Goal: Book appointment/travel/reservation

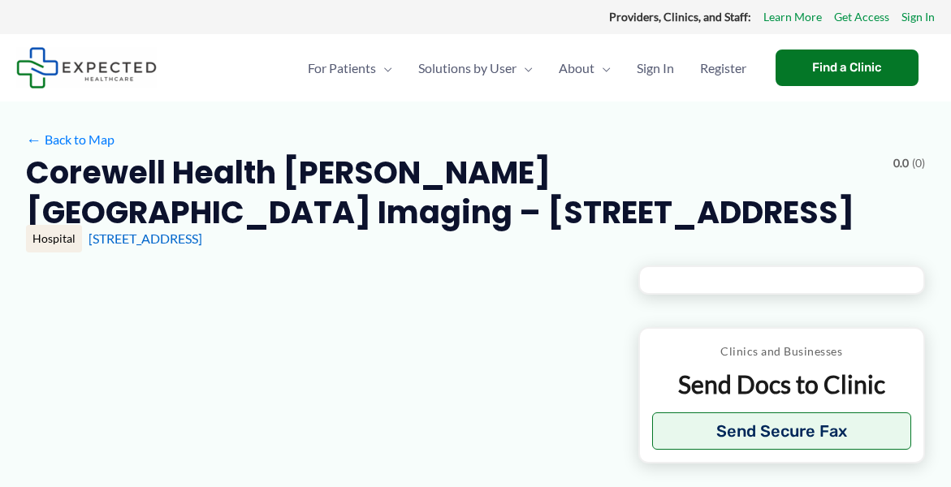
type input "**********"
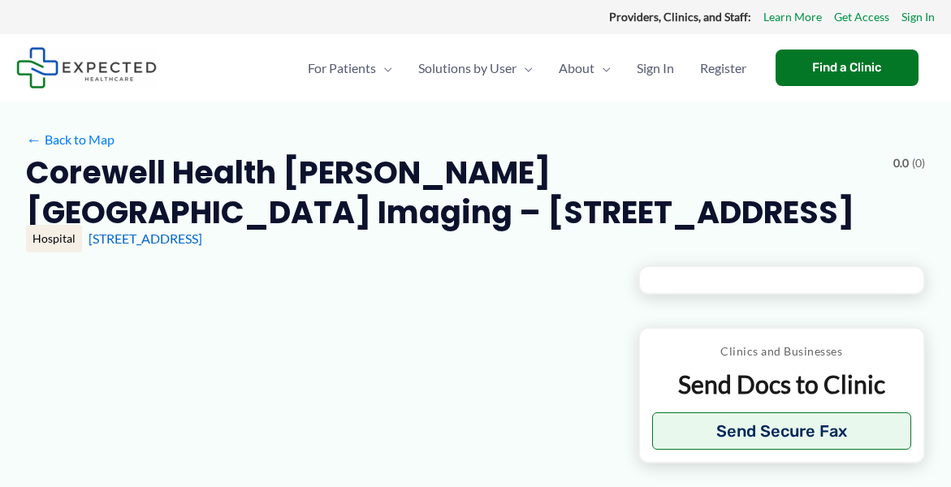
type input "**********"
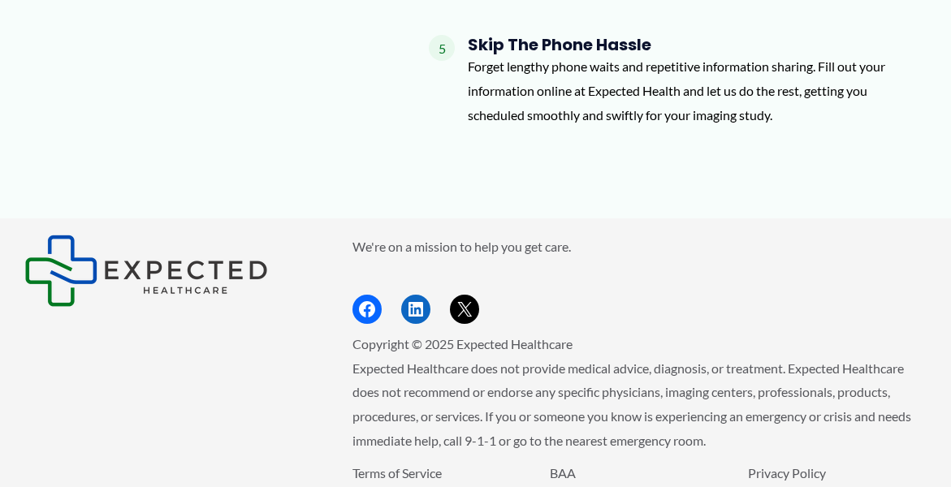
scroll to position [1983, 0]
